Goal: Find contact information: Find contact information

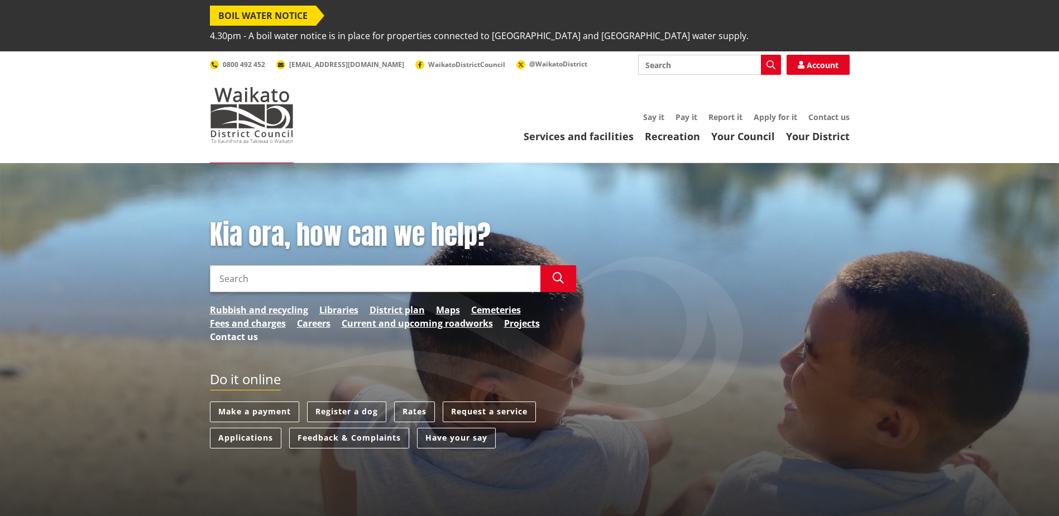
click at [239, 330] on link "Contact us" at bounding box center [234, 336] width 48 height 13
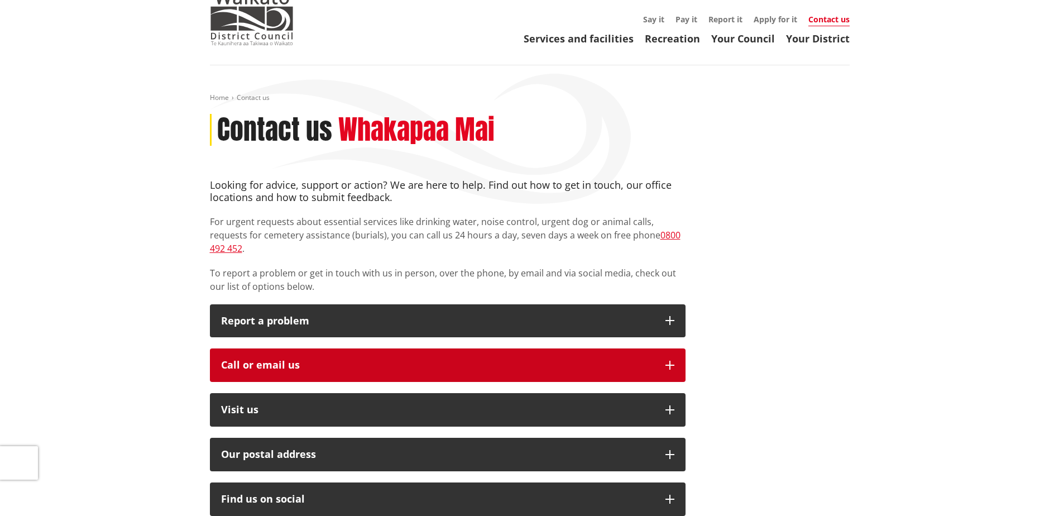
scroll to position [112, 0]
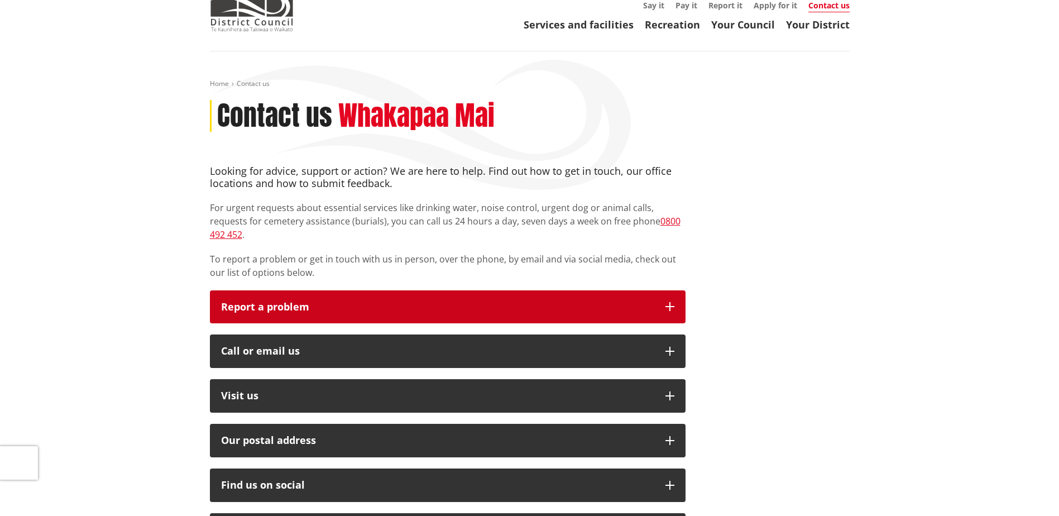
click at [666, 302] on icon "button" at bounding box center [669, 306] width 9 height 9
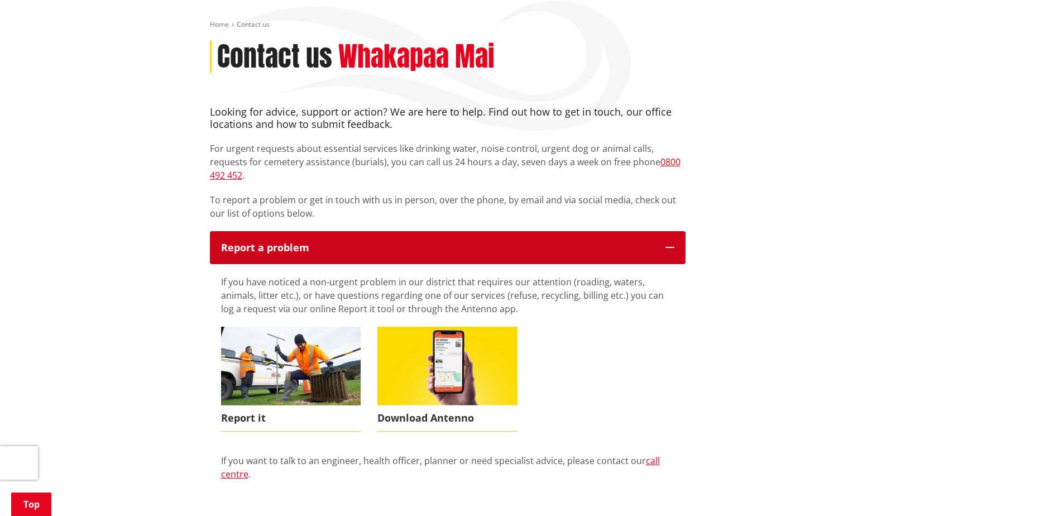
scroll to position [223, 0]
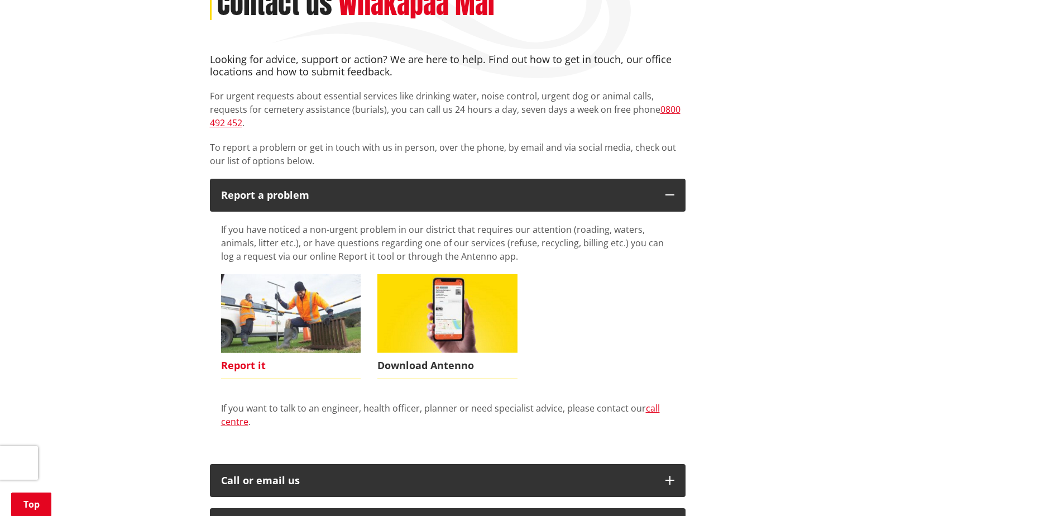
click at [266, 307] on img at bounding box center [291, 313] width 140 height 79
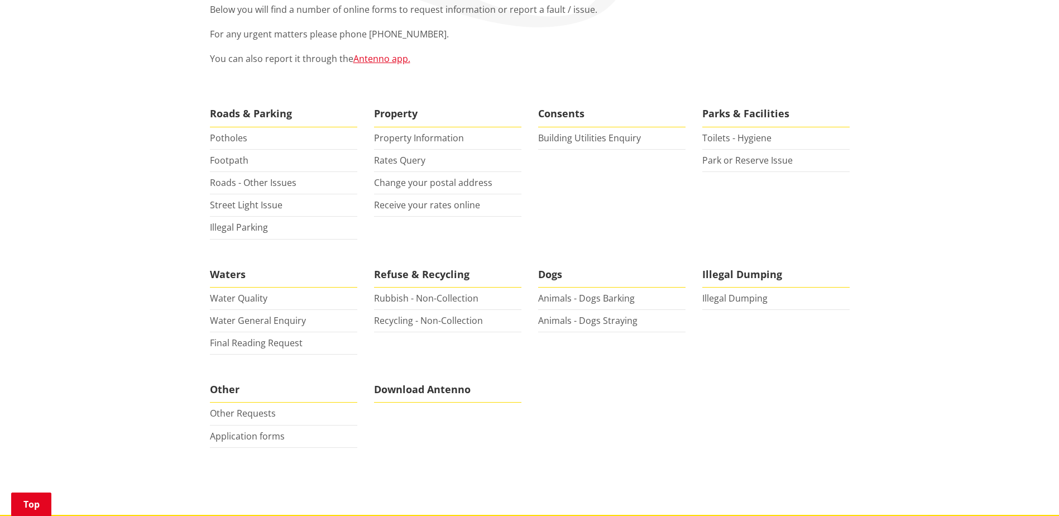
scroll to position [279, 0]
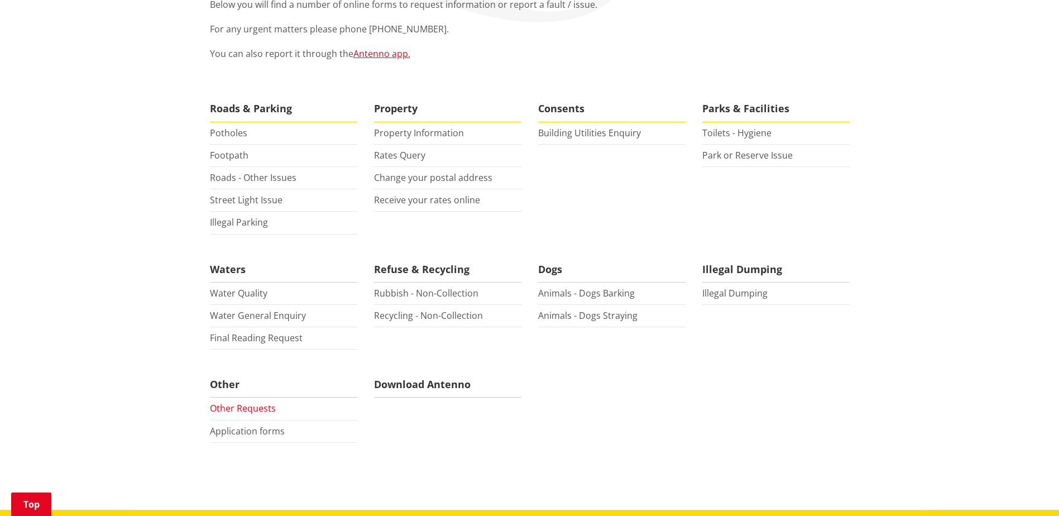
click at [249, 402] on link "Other Requests" at bounding box center [243, 408] width 66 height 12
